Goal: Obtain resource: Download file/media

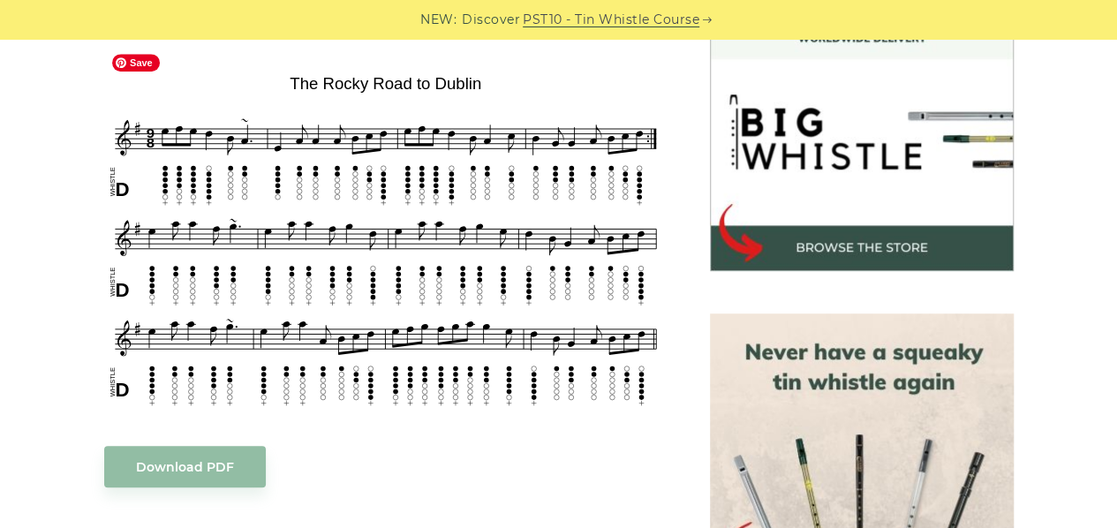
scroll to position [602, 0]
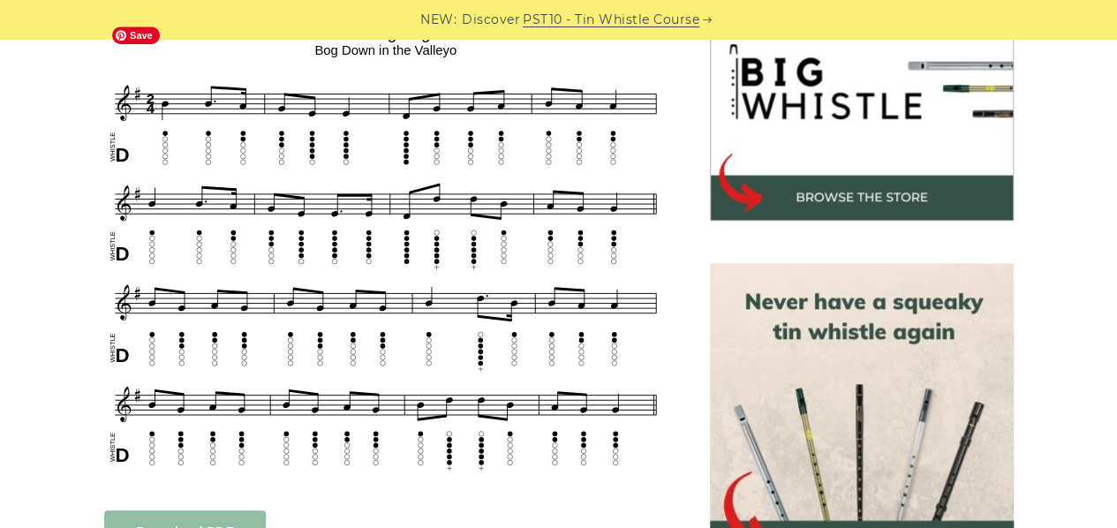
scroll to position [606, 0]
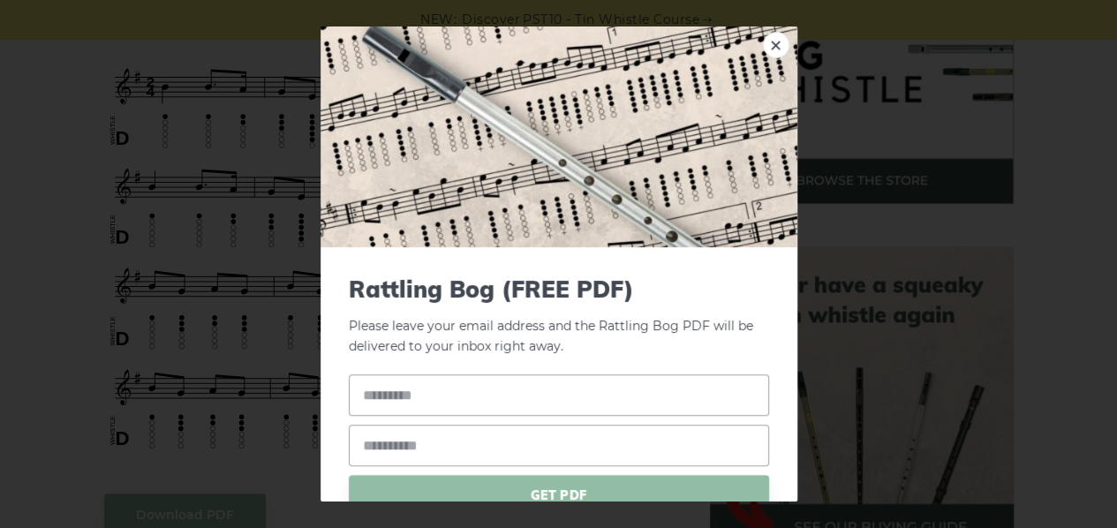
click at [173, 413] on div "× Rattling Bog (FREE PDF) Please leave your email address and the Rattling Bog …" at bounding box center [558, 264] width 1117 height 528
click at [159, 220] on div "× Rattling Bog (FREE PDF) Please leave your email address and the Rattling Bog …" at bounding box center [558, 264] width 1117 height 528
click at [768, 57] on link "×" at bounding box center [776, 45] width 26 height 26
drag, startPoint x: 411, startPoint y: 366, endPoint x: 135, endPoint y: 345, distance: 276.3
click at [135, 345] on div "× Rattling Bog (FREE PDF) Please leave your email address and the Rattling Bog …" at bounding box center [558, 264] width 1117 height 528
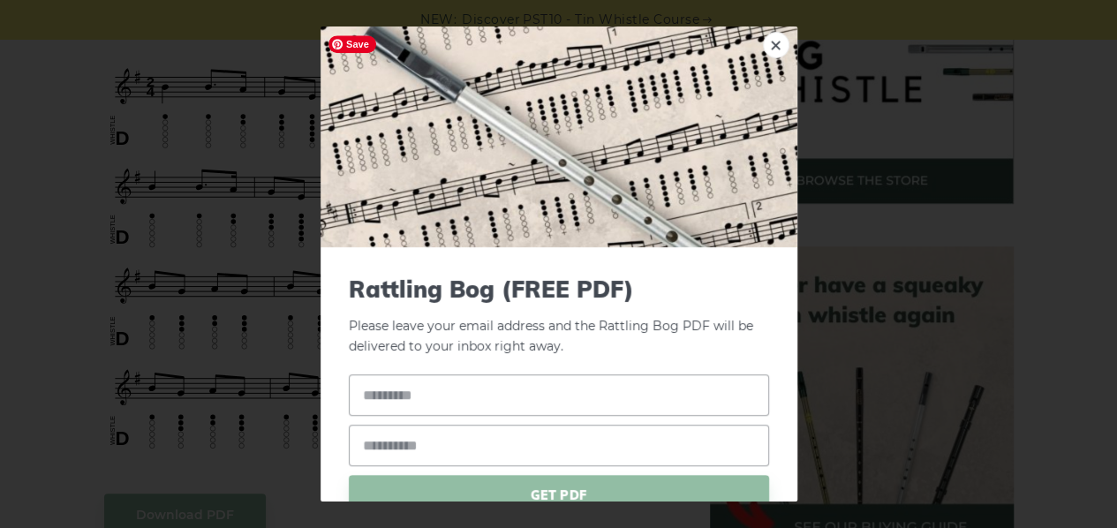
scroll to position [83, 0]
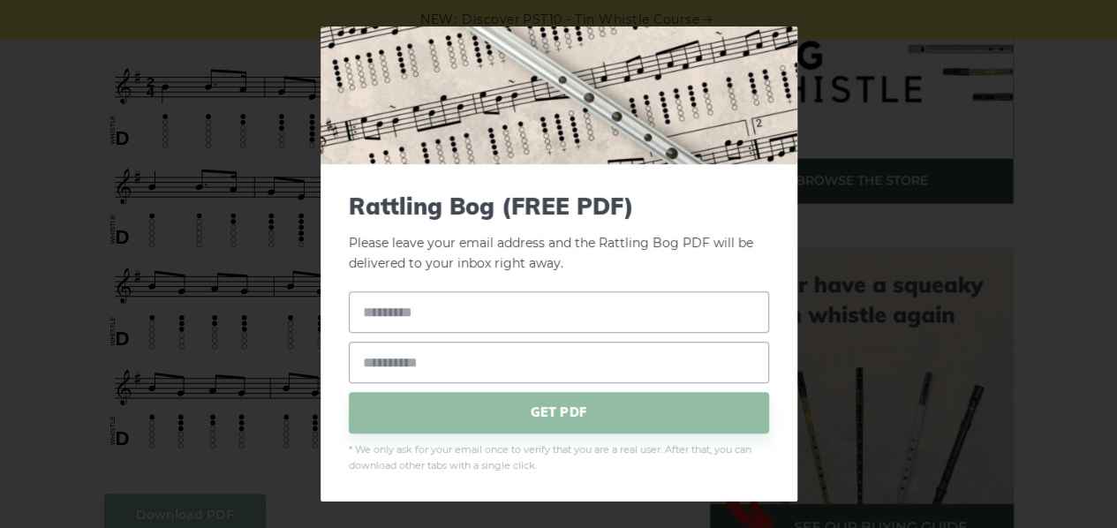
click at [773, 56] on img at bounding box center [559, 53] width 477 height 221
click at [827, 31] on div "× Rattling Bog (FREE PDF) Please leave your email address and the Rattling Bog …" at bounding box center [558, 264] width 1117 height 528
click at [504, 183] on div "Rattling Bog (FREE PDF) Please leave your email address and the Rattling Bog PD…" at bounding box center [559, 332] width 477 height 337
click at [740, 45] on img at bounding box center [559, 53] width 477 height 221
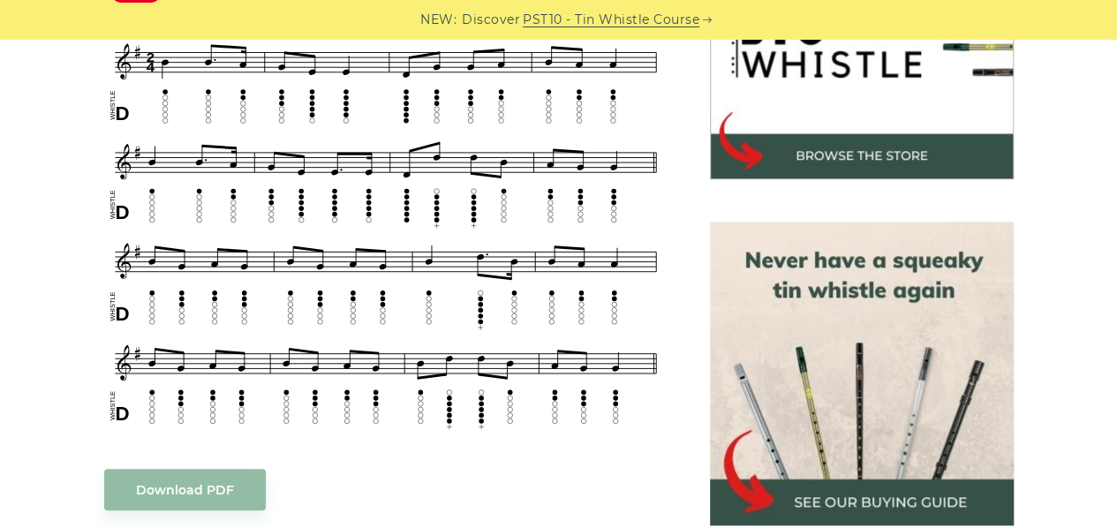
scroll to position [649, 0]
